Goal: Task Accomplishment & Management: Manage account settings

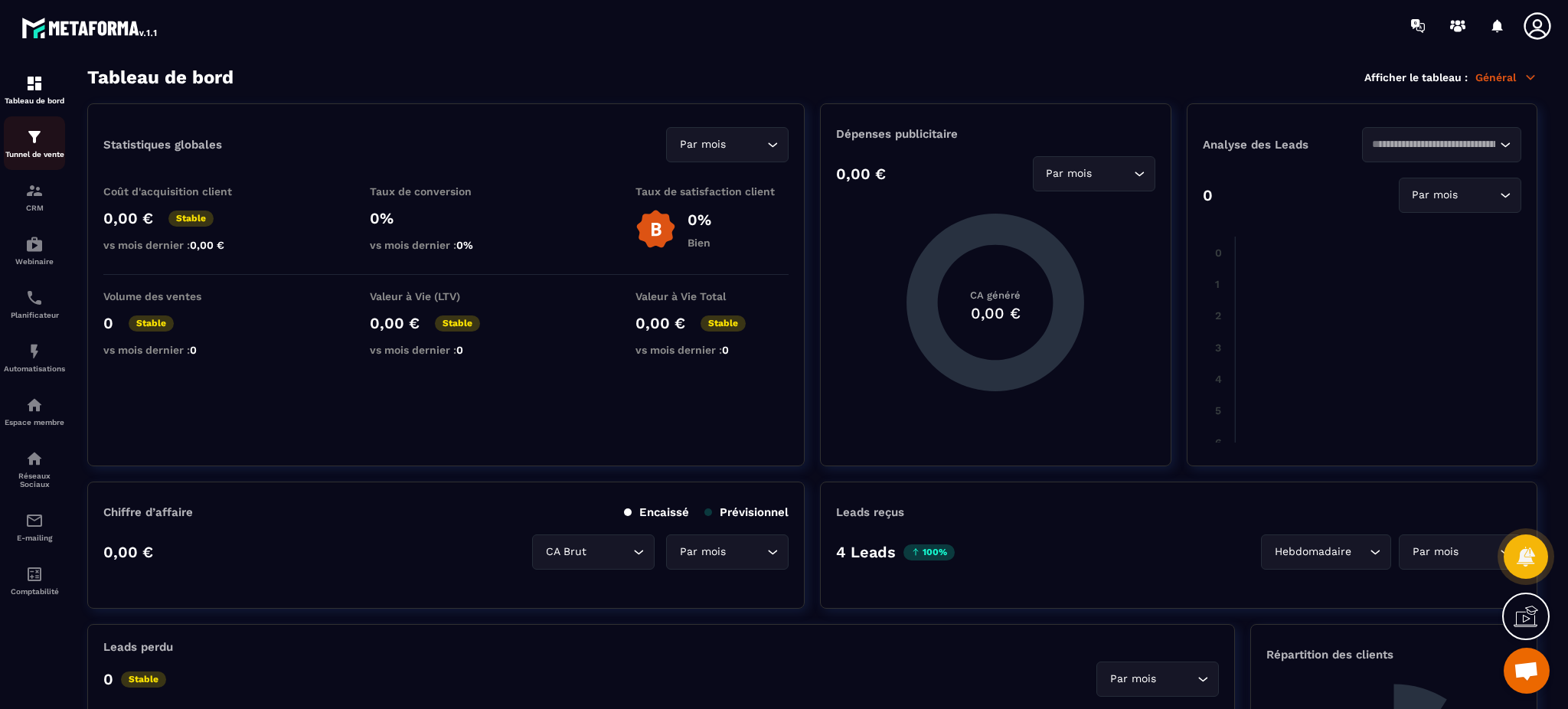
click at [31, 143] on img at bounding box center [35, 137] width 18 height 18
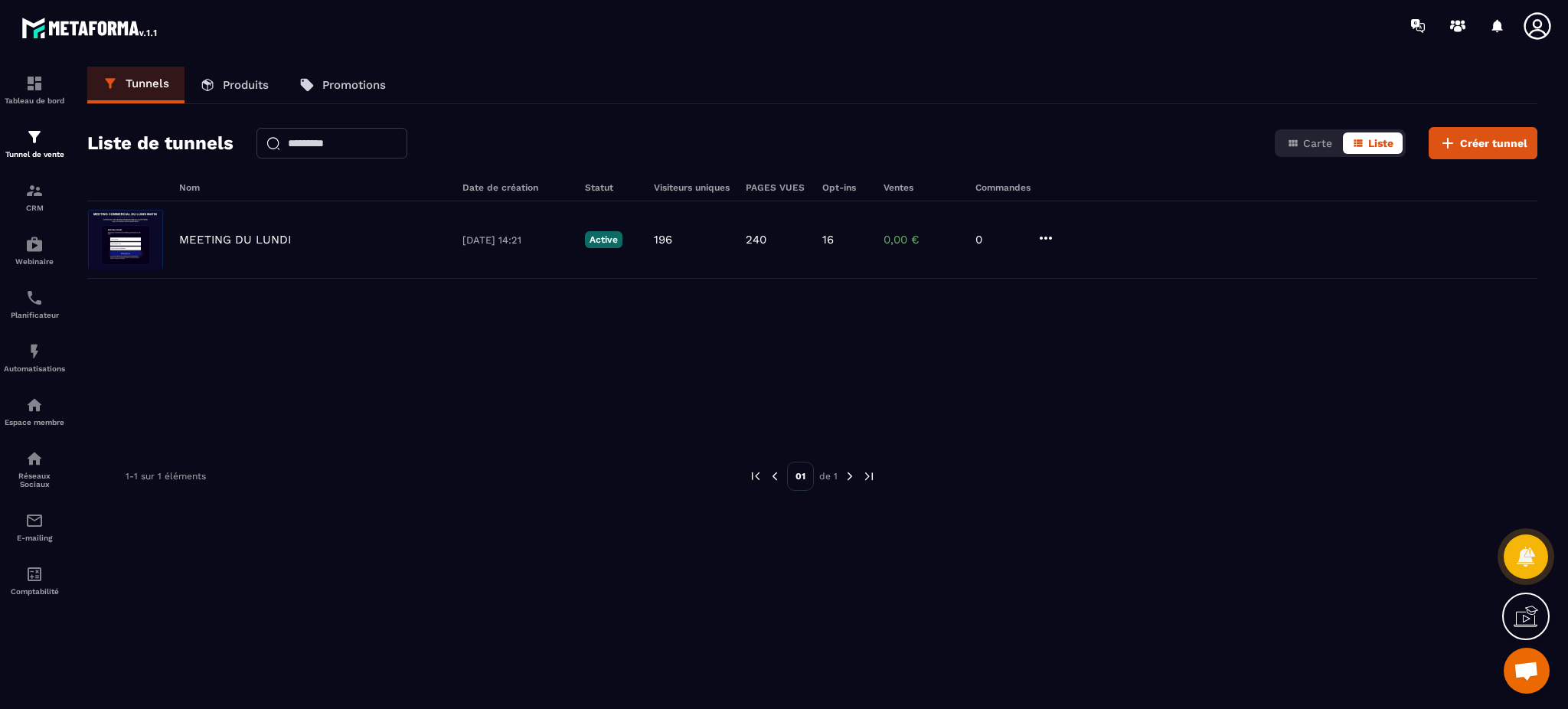
click at [1534, 29] on icon at bounding box center [1536, 25] width 26 height 26
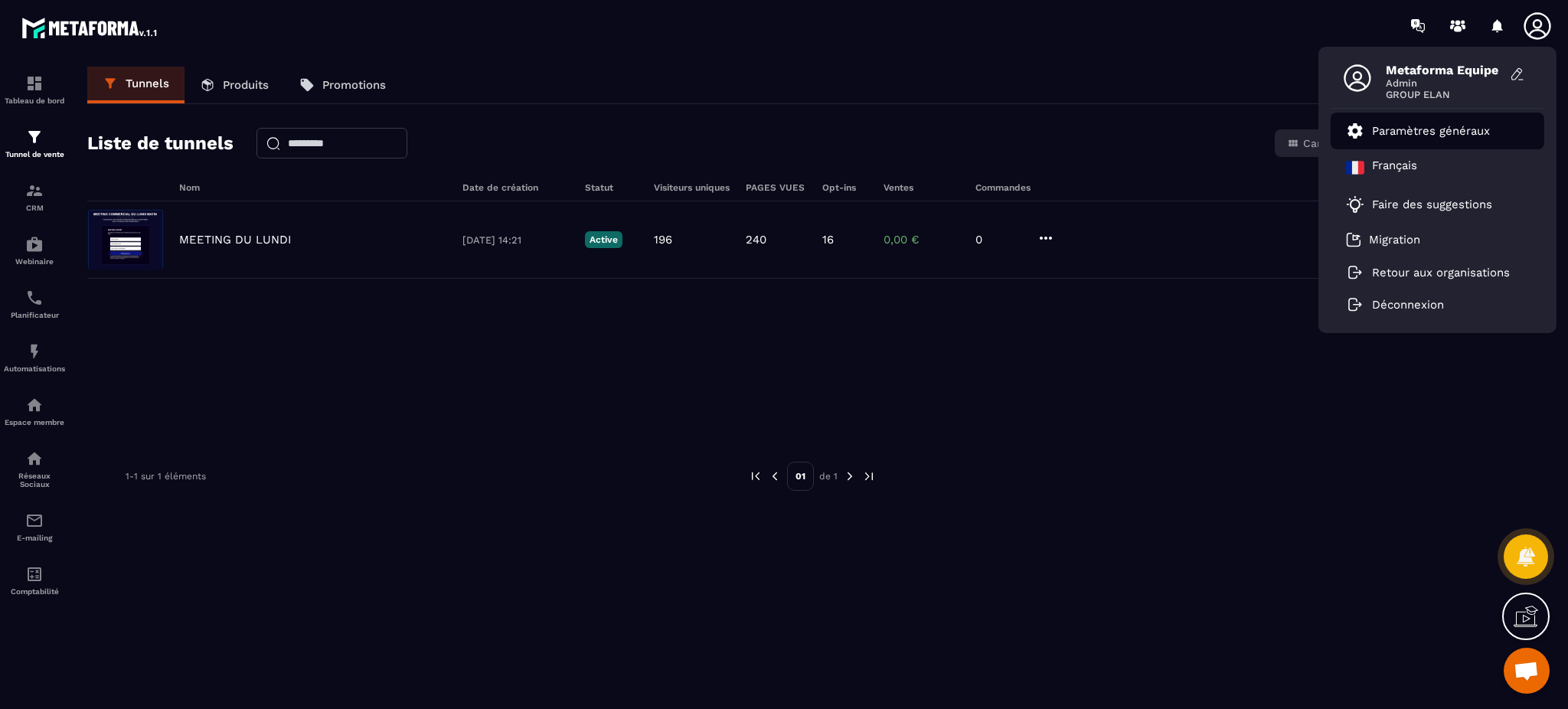
click at [1437, 139] on link "Paramètres généraux" at bounding box center [1418, 131] width 144 height 18
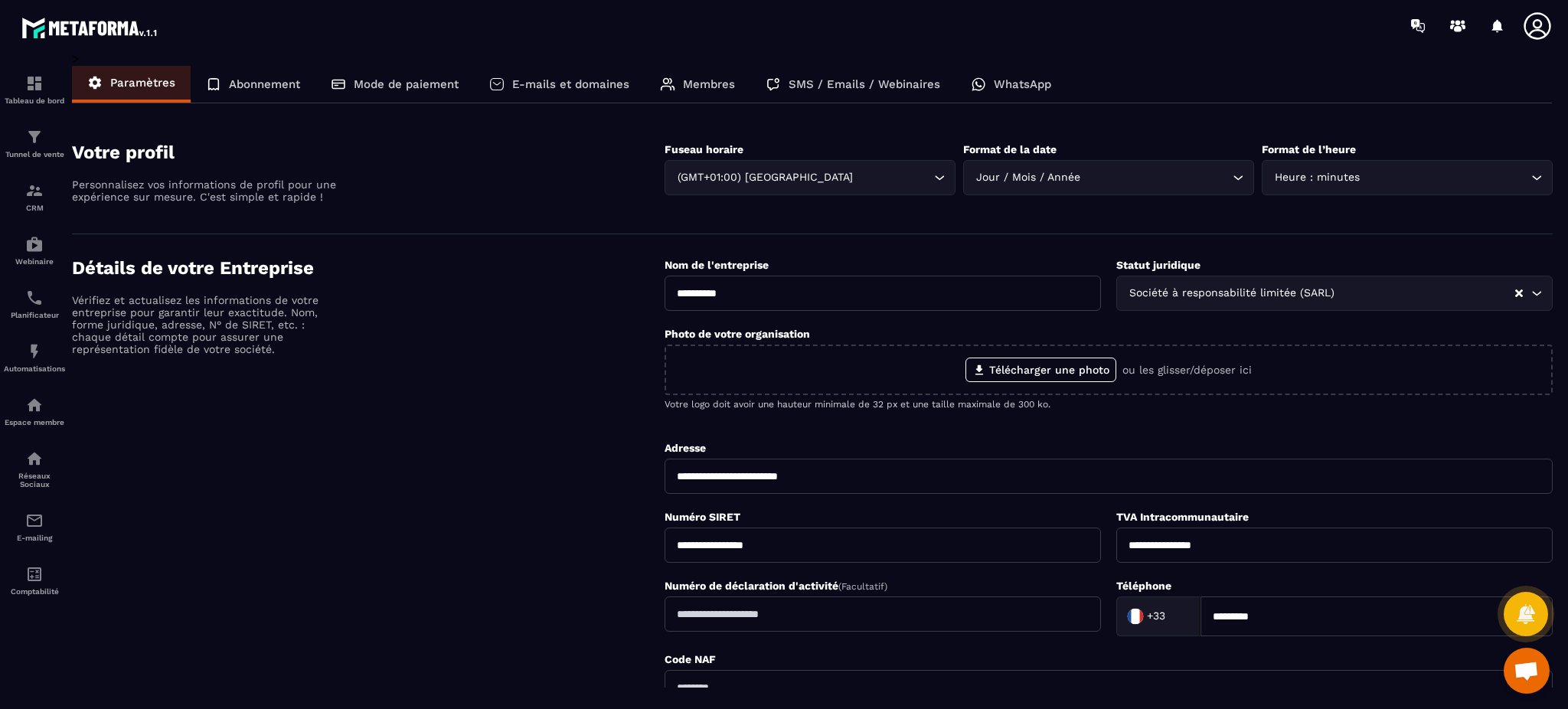
click at [889, 77] on div "SMS / Emails / Webinaires" at bounding box center [852, 84] width 205 height 36
